Goal: Task Accomplishment & Management: Use online tool/utility

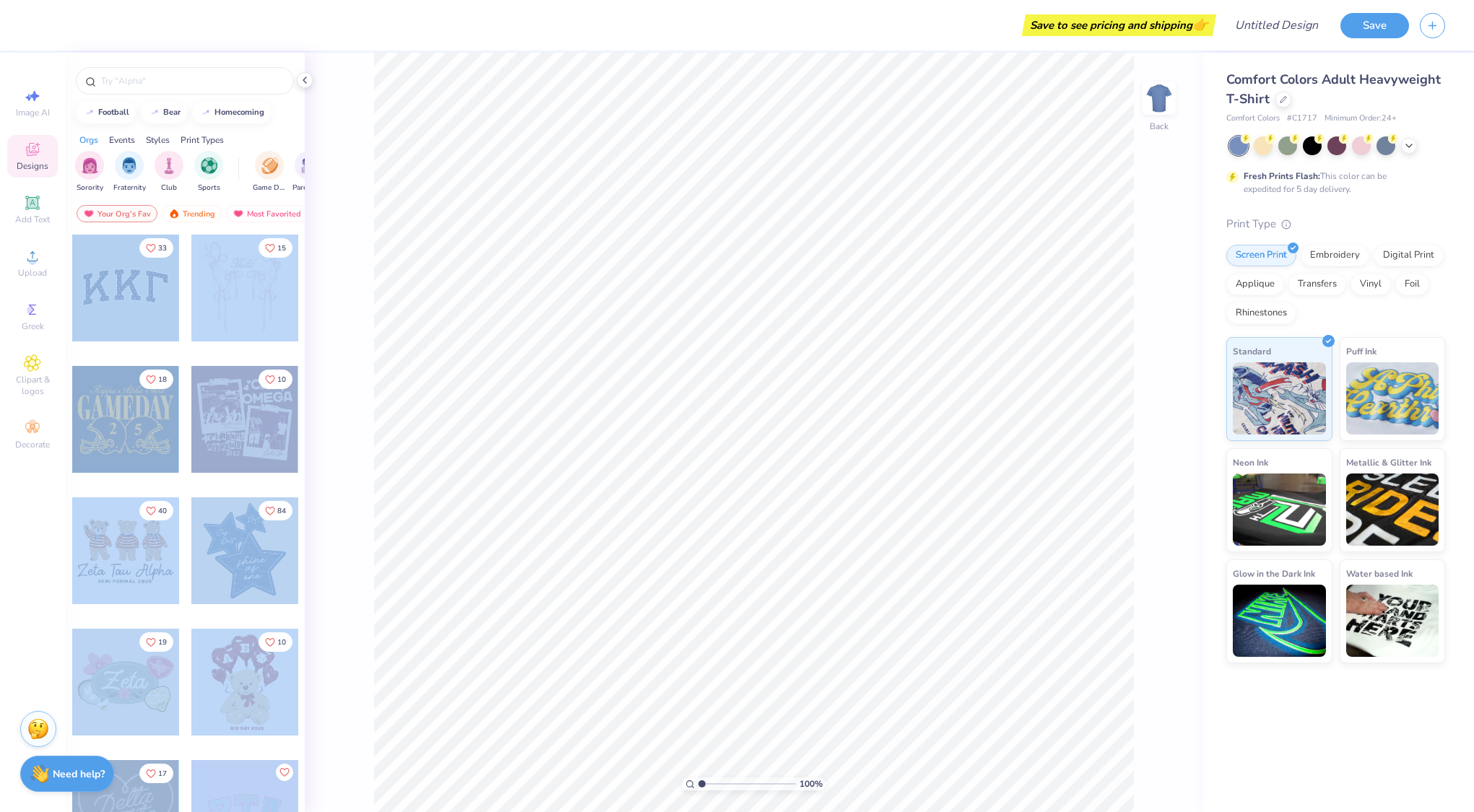
click at [778, 367] on div "Save to see pricing and shipping 👉 Design Title Save Image AI Designs Add Text …" at bounding box center [737, 406] width 1474 height 812
click at [124, 285] on div at bounding box center [125, 288] width 107 height 107
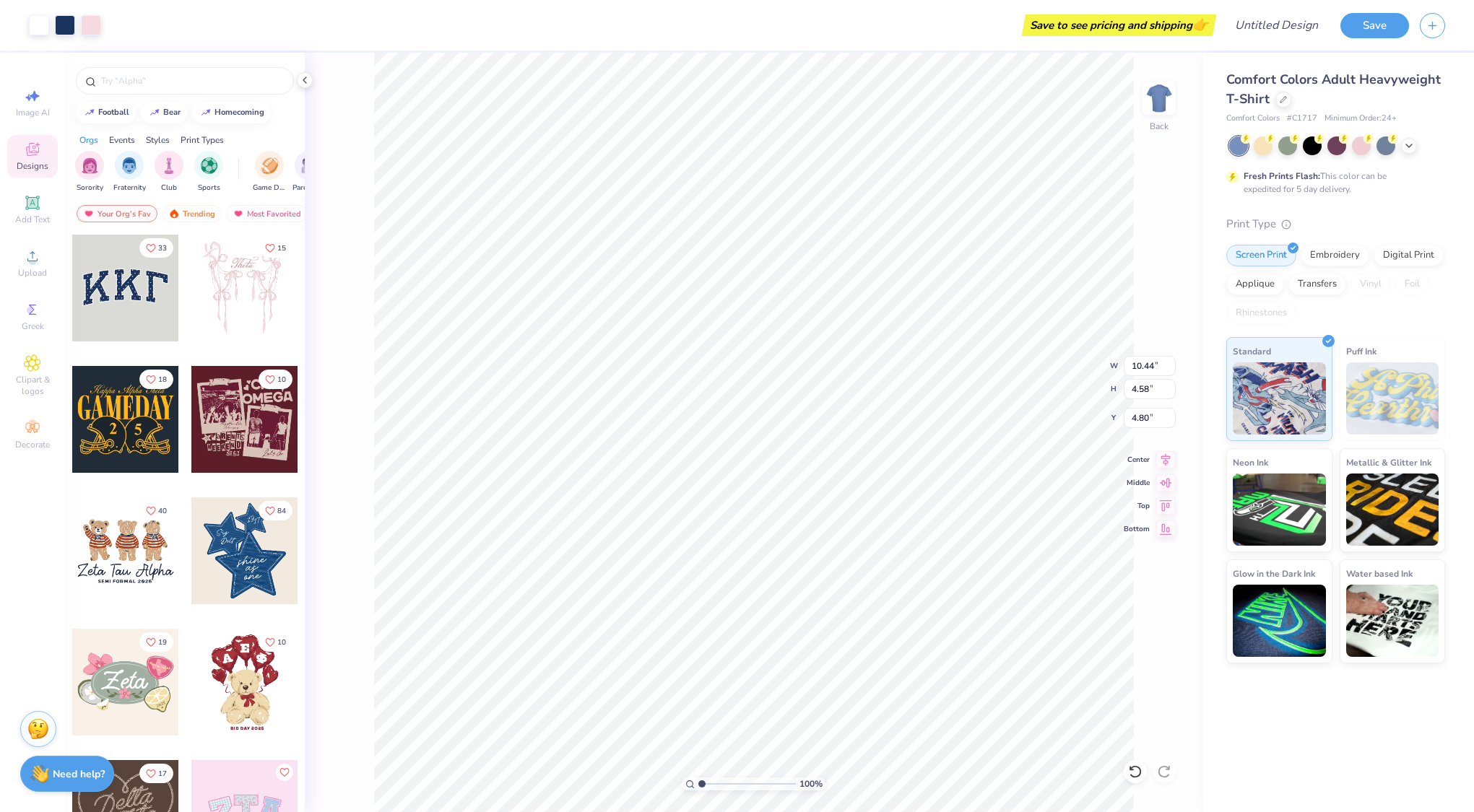
type input "4.80"
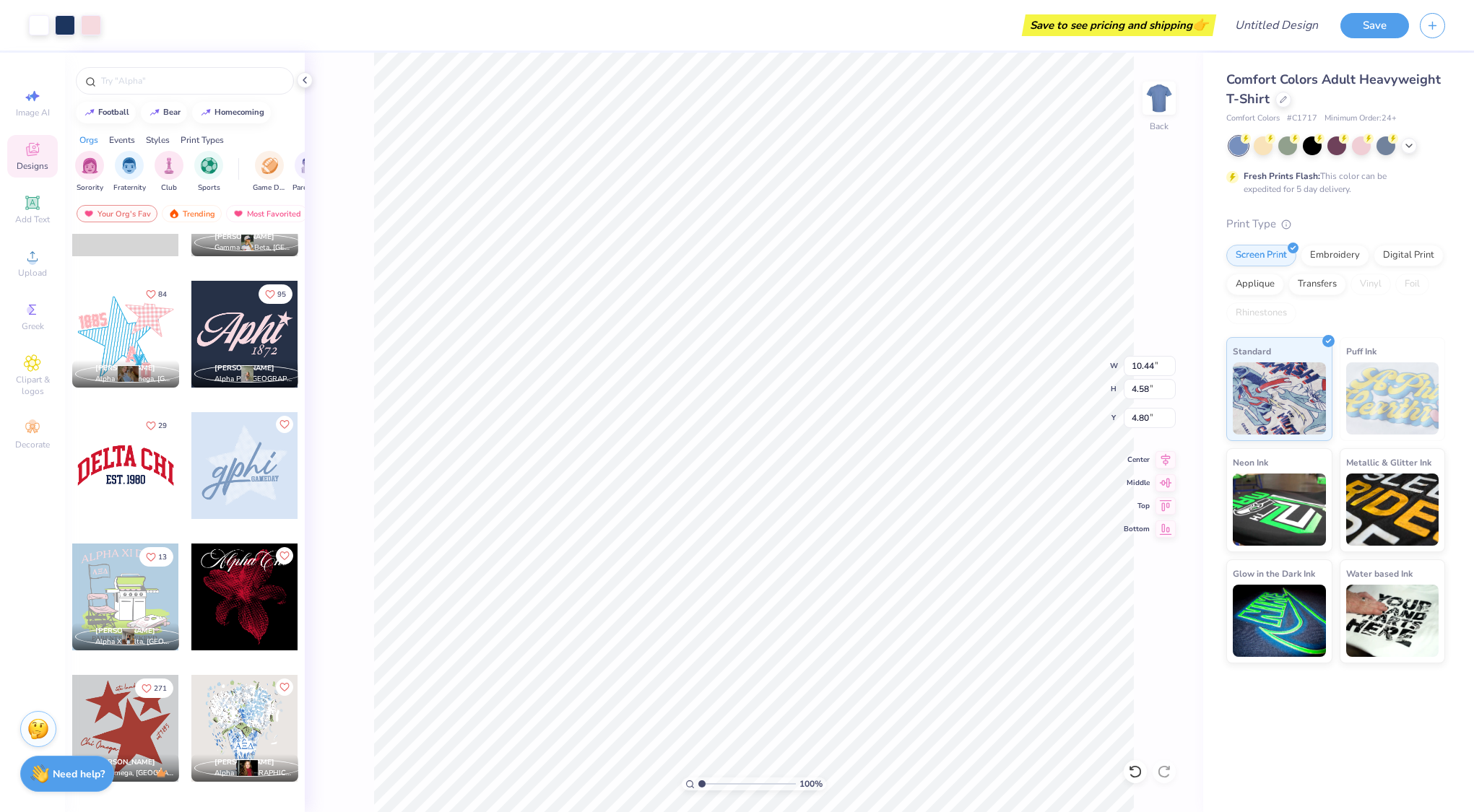
scroll to position [1000, 0]
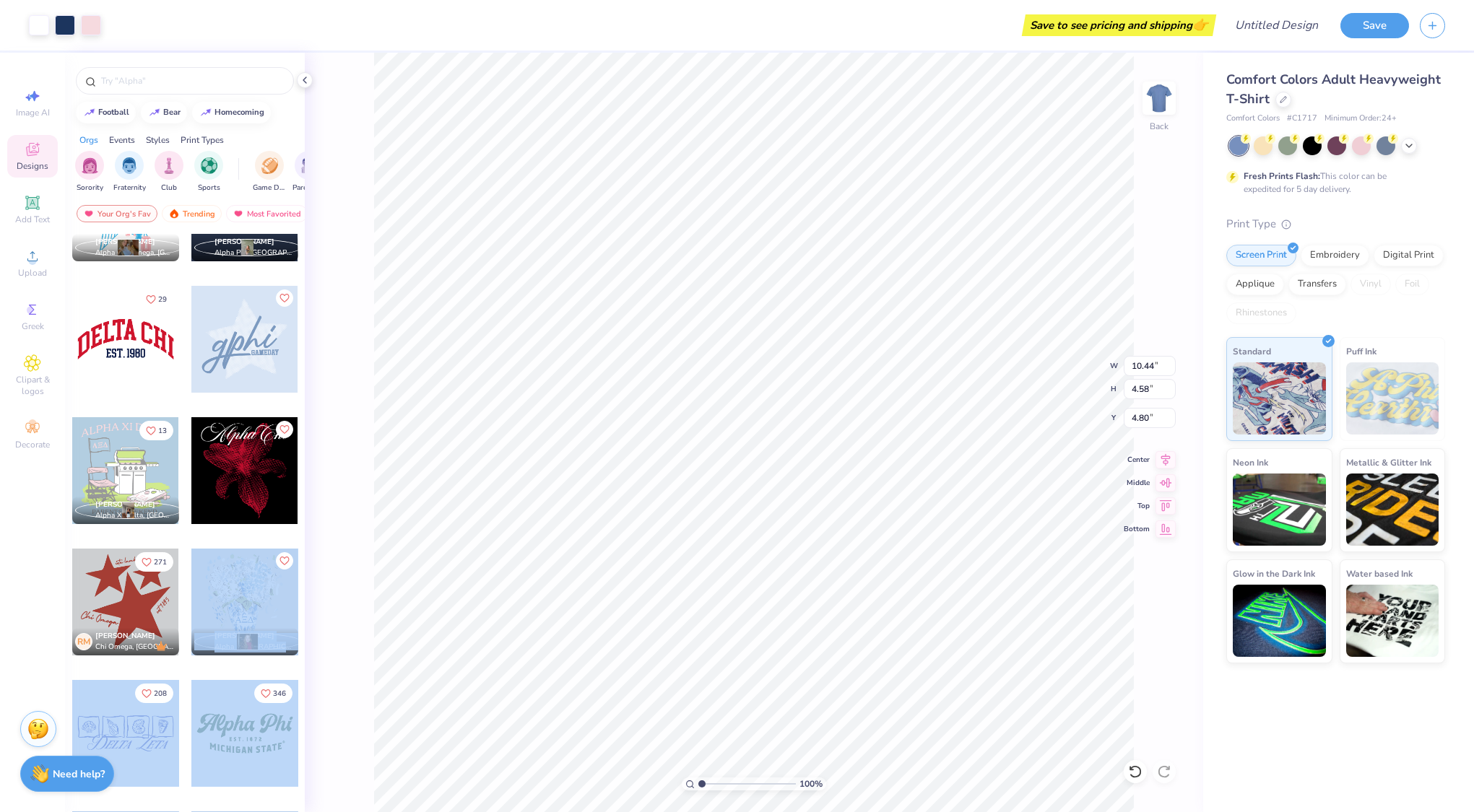
click at [682, 506] on div "Art colors Save to see pricing and shipping 👉 Design Title Save Image AI Design…" at bounding box center [737, 406] width 1474 height 812
click at [216, 581] on div at bounding box center [245, 601] width 107 height 107
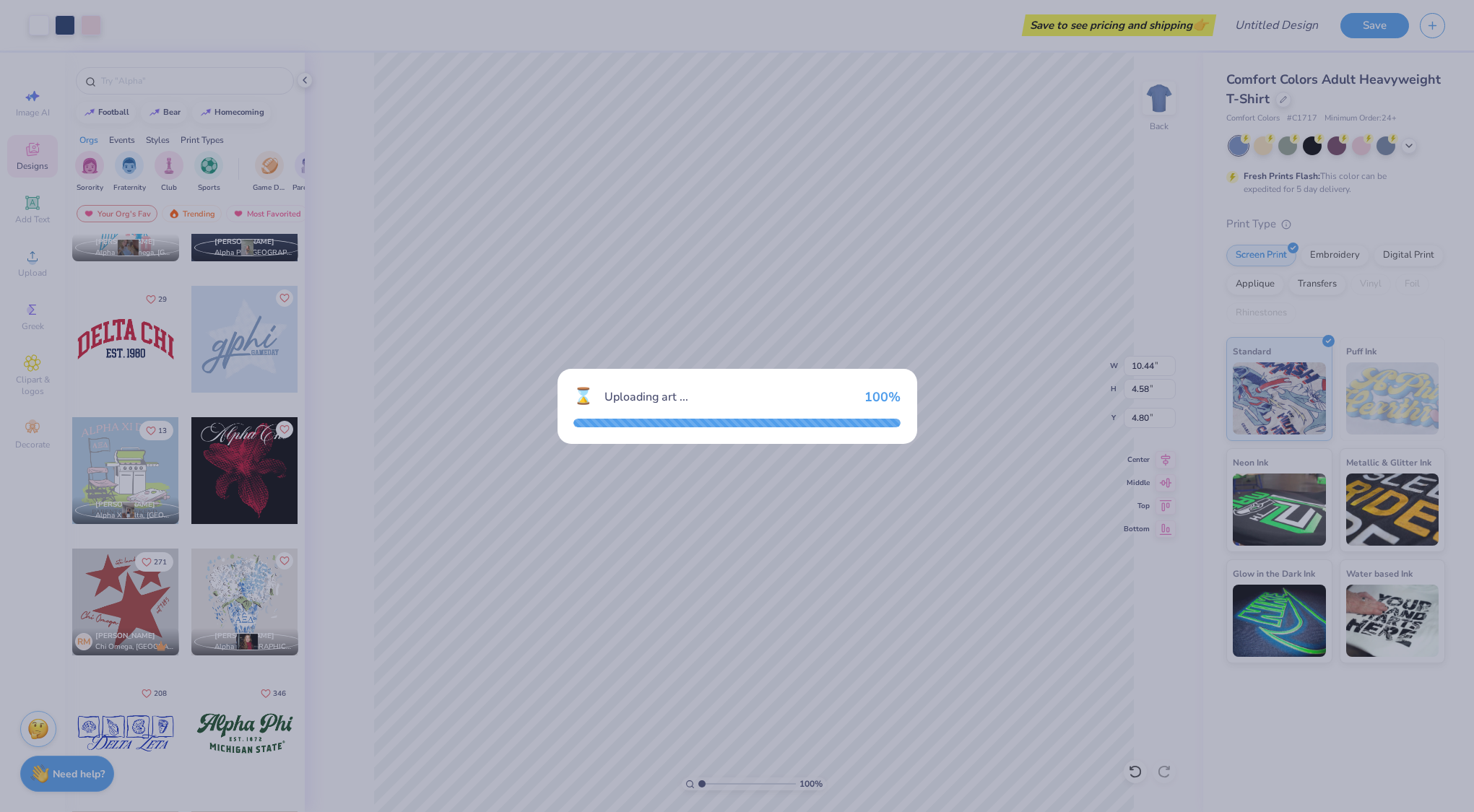
type input "7.41"
type input "9.17"
type input "3.00"
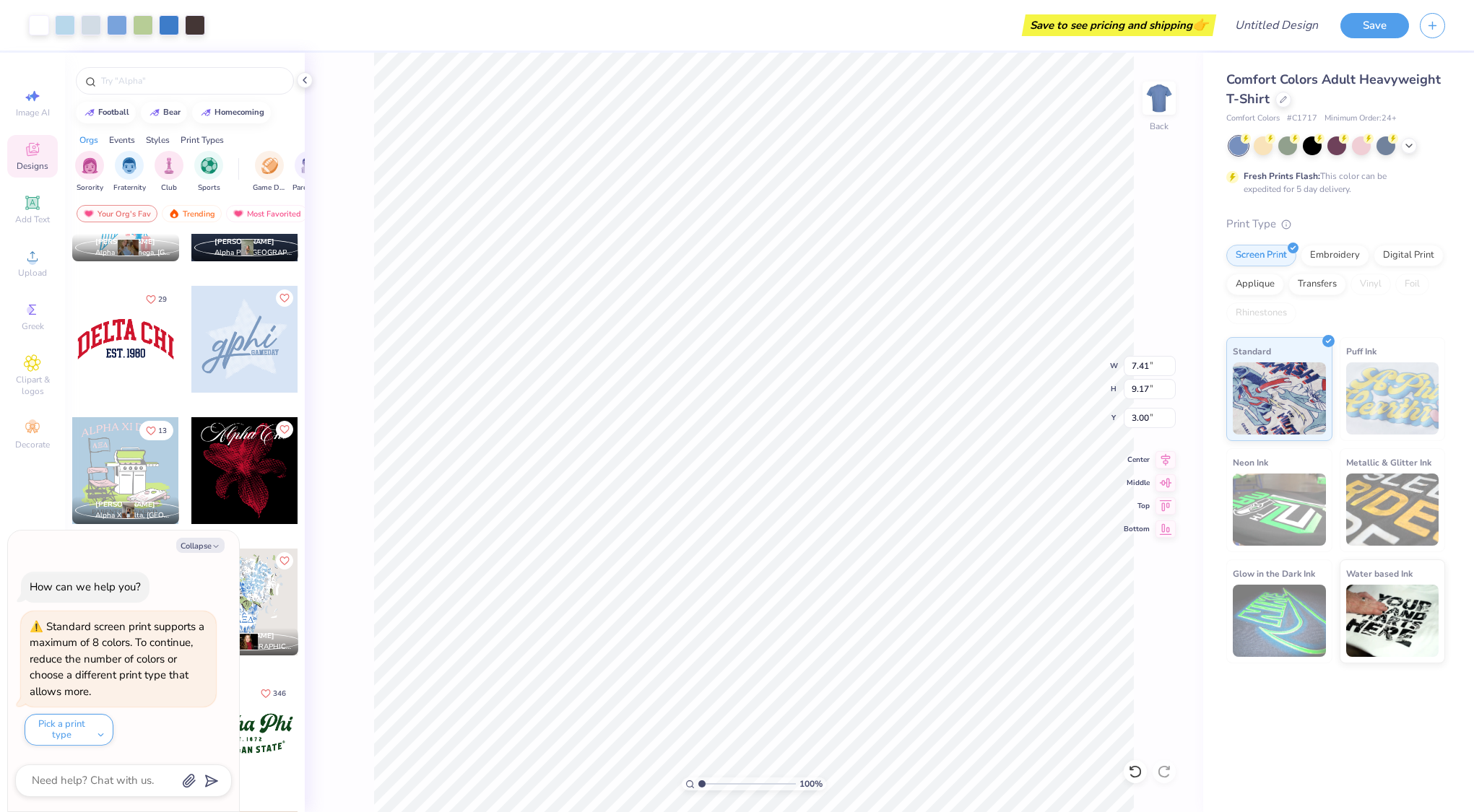
type textarea "x"
type input "5.03"
type textarea "x"
type input "1.13"
type textarea "x"
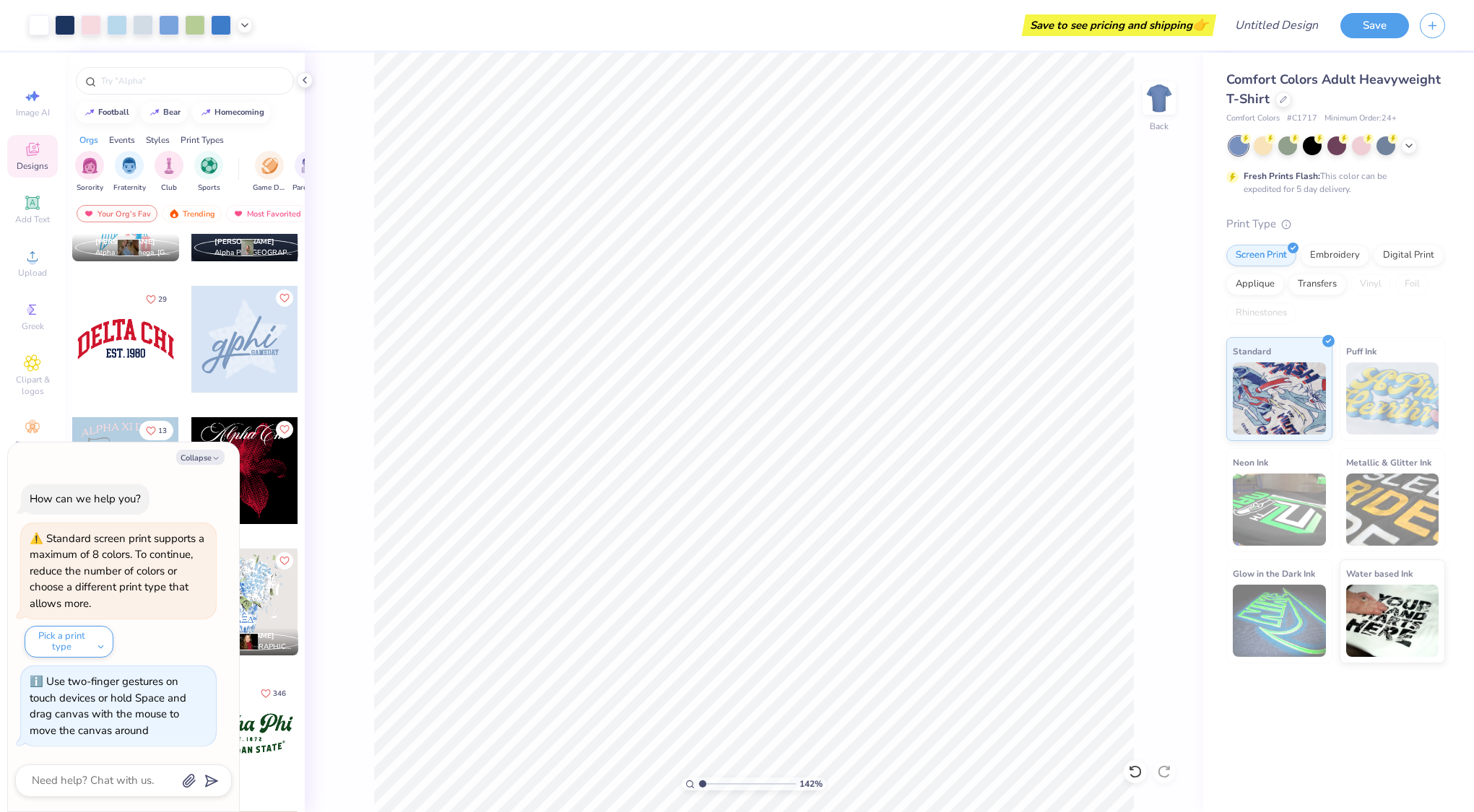
type input "1"
drag, startPoint x: 703, startPoint y: 783, endPoint x: 694, endPoint y: 782, distance: 9.1
click at [698, 782] on input "range" at bounding box center [747, 783] width 98 height 13
